Goal: Transaction & Acquisition: Purchase product/service

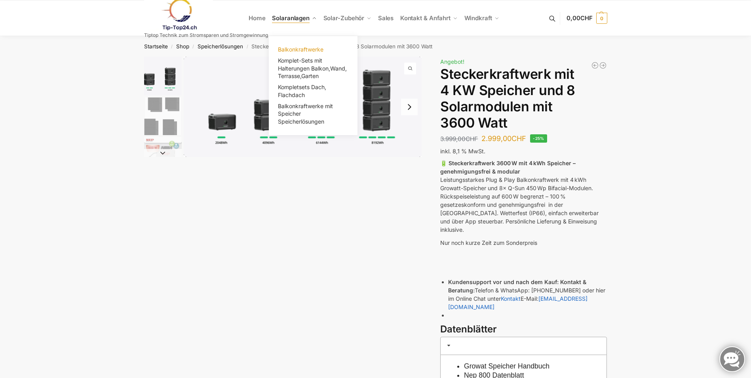
click at [293, 48] on span "Balkonkraftwerke" at bounding box center [301, 49] width 46 height 7
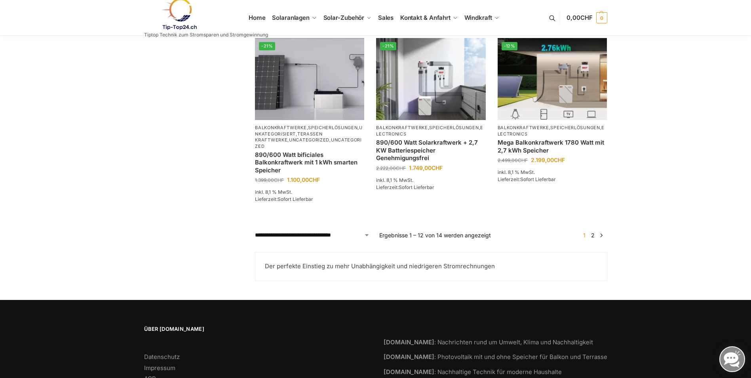
scroll to position [720, 0]
